Goal: Task Accomplishment & Management: Use online tool/utility

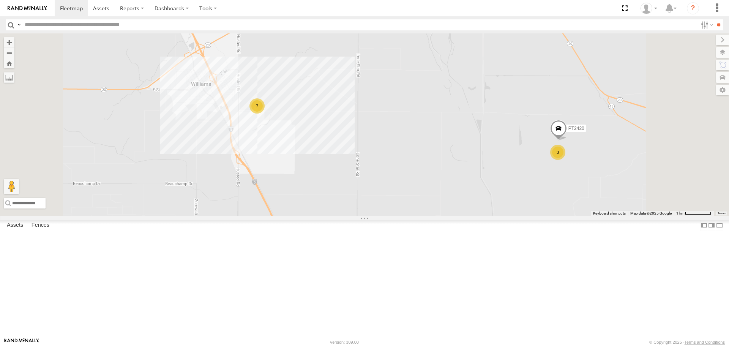
drag, startPoint x: 403, startPoint y: 149, endPoint x: 405, endPoint y: 189, distance: 40.3
click at [405, 189] on div "FRONTLOADER JD344H AL2311 AL2319 AL2308 AL2359 AL2344 AL2124 PT2436 PT2388 PT24…" at bounding box center [364, 124] width 729 height 182
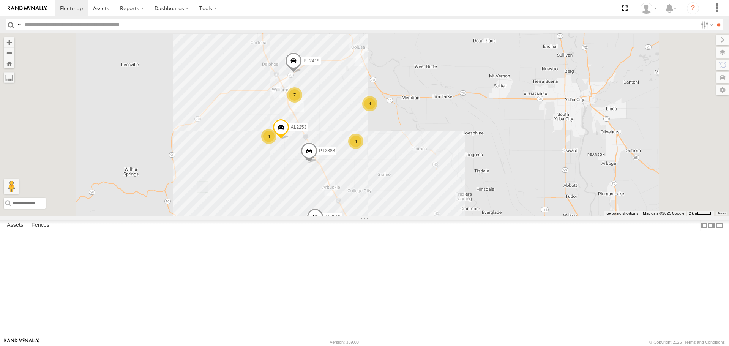
drag, startPoint x: 369, startPoint y: 286, endPoint x: 356, endPoint y: 221, distance: 66.5
click at [356, 216] on div "FRONTLOADER JD344H AL2311 AL2319 AL2308 AL2359 AL2344 AL2124 PT2436 PT2388 PT24…" at bounding box center [364, 124] width 729 height 182
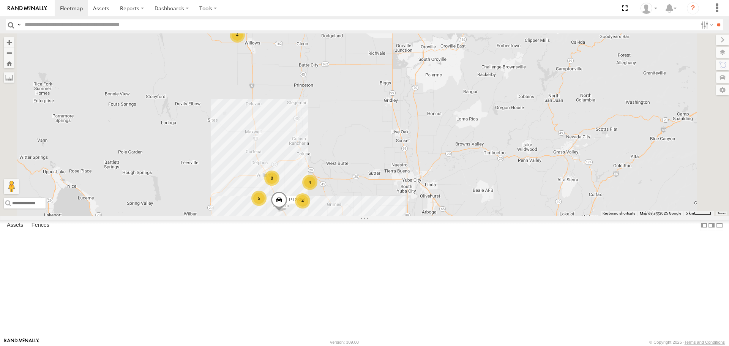
drag, startPoint x: 378, startPoint y: 110, endPoint x: 379, endPoint y: 228, distance: 118.4
click at [379, 216] on div "FRONTLOADER JD344H AL2311 AL2319 AL2308 AL2359 AL2344 AL2124 PT2436 PT2388 PT24…" at bounding box center [364, 124] width 729 height 182
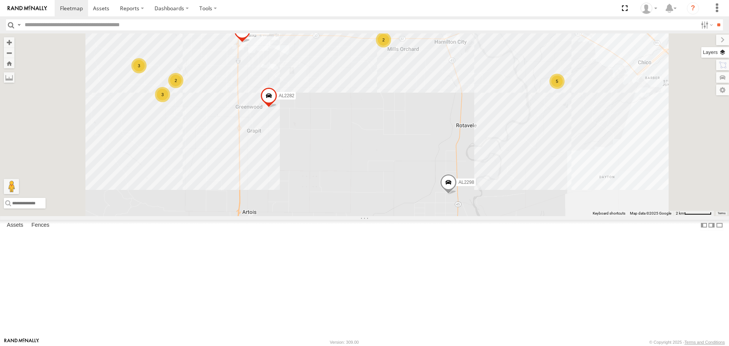
click at [723, 54] on label at bounding box center [715, 52] width 28 height 11
click at [0, 0] on span "Basemaps" at bounding box center [0, 0] width 0 height 0
click at [0, 0] on span "Satellite" at bounding box center [0, 0] width 0 height 0
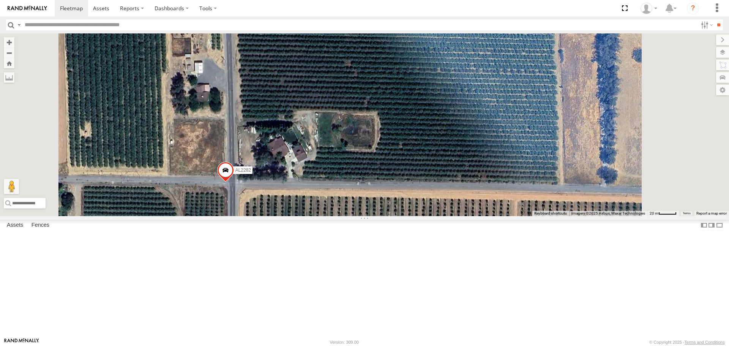
drag, startPoint x: 338, startPoint y: 218, endPoint x: 369, endPoint y: 178, distance: 50.3
click at [367, 181] on div "FRONTLOADER JD344H AL2311 AL2319 AL2308 AL2359 AL2344 AL2124 PT2436 PT2388 PT24…" at bounding box center [364, 124] width 729 height 182
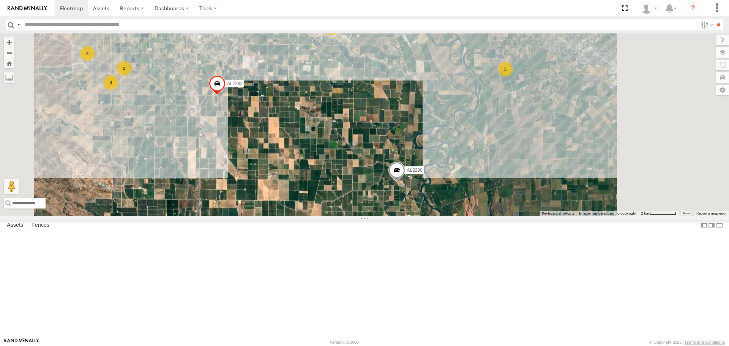
drag, startPoint x: 495, startPoint y: 236, endPoint x: 389, endPoint y: 169, distance: 126.0
click at [389, 169] on div "FRONTLOADER JD344H AL2311 AL2319 AL2308 AL2359 AL2344 AL2124 PT2436 PT2388 PT24…" at bounding box center [364, 124] width 729 height 182
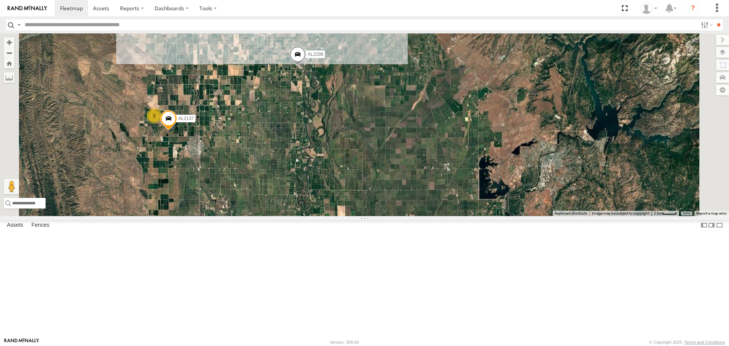
drag, startPoint x: 419, startPoint y: 217, endPoint x: 424, endPoint y: 123, distance: 94.3
click at [423, 148] on div "FRONTLOADER JD344H AL2311 AL2319 AL2308 AL2359 AL2344 AL2124 PT2436 PT2435 PT24…" at bounding box center [364, 124] width 729 height 182
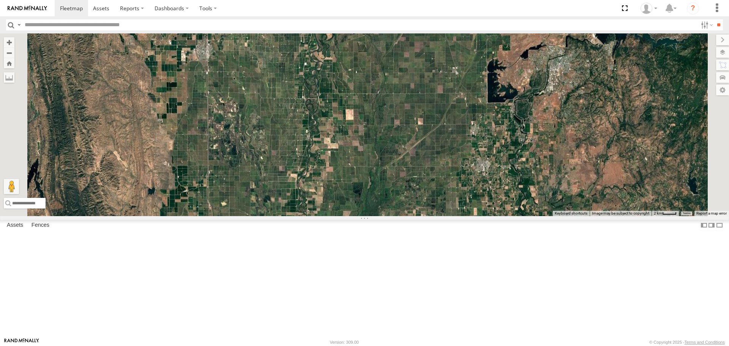
drag, startPoint x: 418, startPoint y: 184, endPoint x: 417, endPoint y: 121, distance: 62.6
click at [417, 125] on div "FRONTLOADER JD344H AL2311 AL2319 AL2308 AL2359 AL2344 AL2124 PT2436 PT2435 PT24…" at bounding box center [364, 124] width 729 height 182
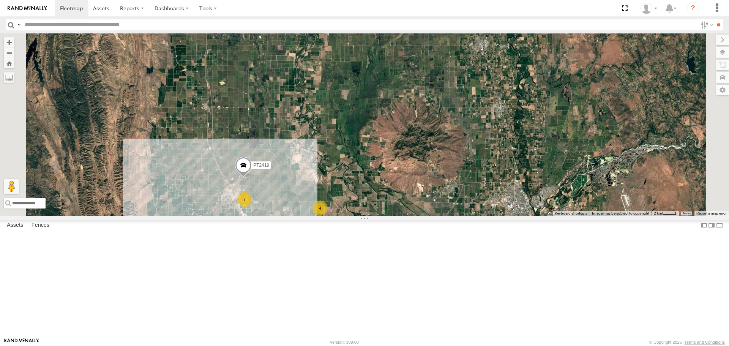
drag, startPoint x: 414, startPoint y: 182, endPoint x: 441, endPoint y: 125, distance: 62.7
click at [440, 126] on div "FRONTLOADER JD344H AL2311 AL2319 AL2308 AL2359 AL2344 AL2124 PT2436 PT2435 PT24…" at bounding box center [364, 124] width 729 height 182
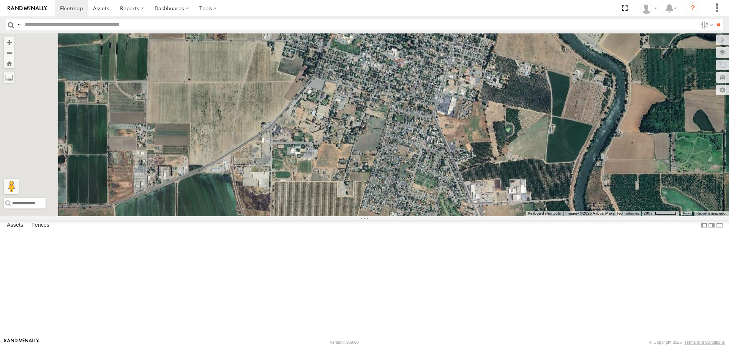
drag, startPoint x: 311, startPoint y: 213, endPoint x: 345, endPoint y: 142, distance: 78.8
click at [345, 142] on div "FRONTLOADER JD344H AL2311 AL2319 AL2308 AL2359 AL2344 AL2124 PT2436 PT2435 PT24…" at bounding box center [364, 124] width 729 height 182
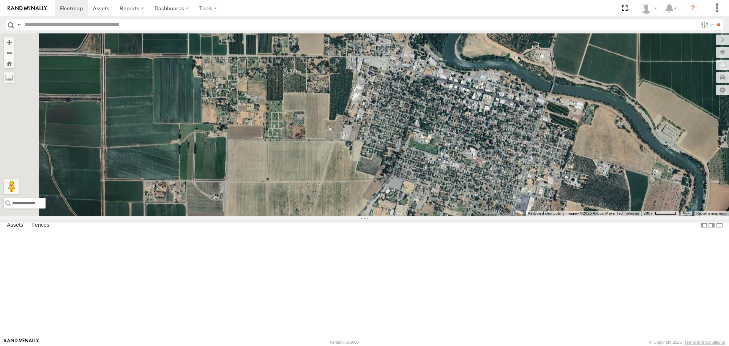
drag, startPoint x: 317, startPoint y: 144, endPoint x: 395, endPoint y: 246, distance: 128.8
click at [395, 216] on div "FRONTLOADER JD344H AL2311 AL2319 AL2308 AL2359 AL2344 AL2124 PT2436 PT2435 PT24…" at bounding box center [364, 124] width 729 height 182
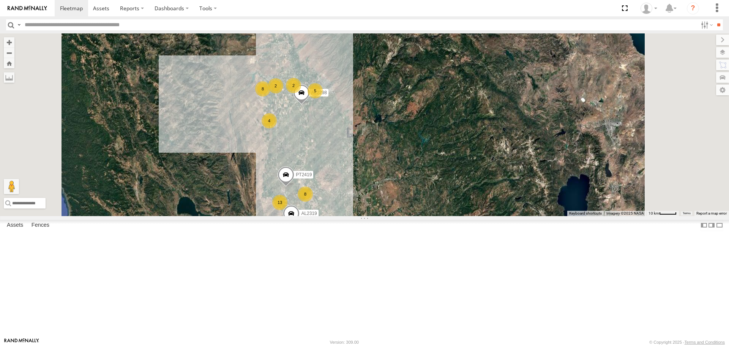
drag, startPoint x: 434, startPoint y: 258, endPoint x: 422, endPoint y: 161, distance: 98.7
click at [423, 164] on div "FRONTLOADER JD344H AL2311 AL2319 AL2308 AL2359 AL2344 AL2124 PT2436 AL2298 PT24…" at bounding box center [364, 124] width 729 height 182
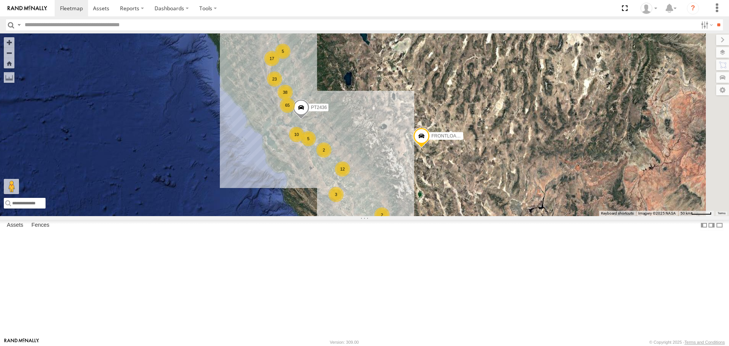
drag, startPoint x: 533, startPoint y: 163, endPoint x: 450, endPoint y: 127, distance: 90.1
click at [450, 127] on div "FRONTLOADER JD344H PT2436 17 23 65 10 12 9 3 2 38 12 5 5 2" at bounding box center [364, 124] width 729 height 182
